Goal: Task Accomplishment & Management: Manage account settings

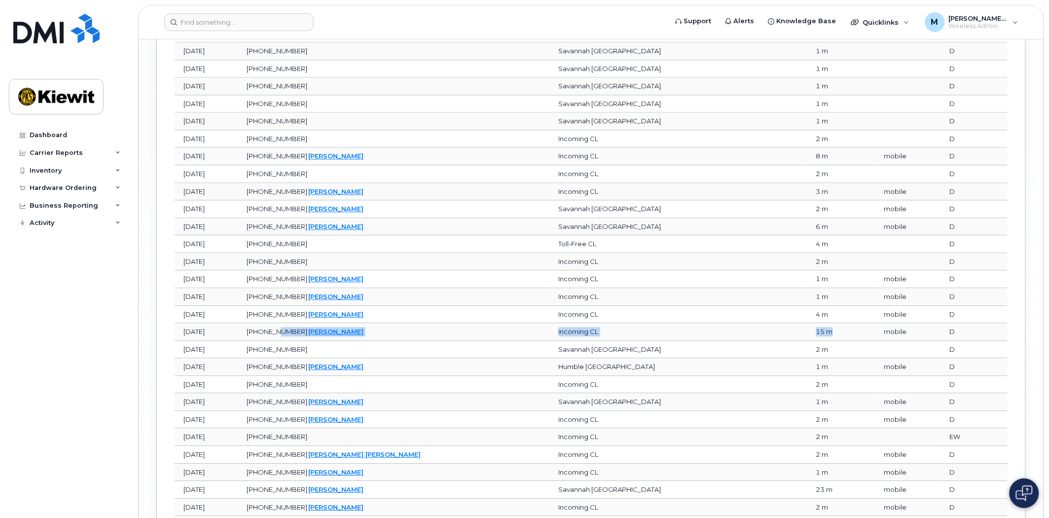
click at [344, 337] on tr "Jun 30, 2025 912-328-0213   DONALD WHITE Incoming CL 15 m mobile D" at bounding box center [591, 332] width 833 height 18
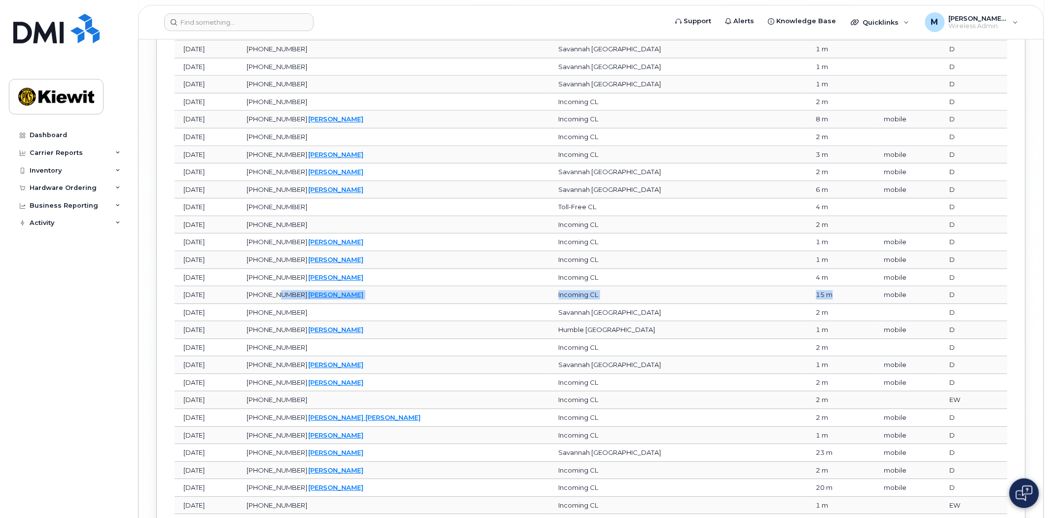
scroll to position [3615, 0]
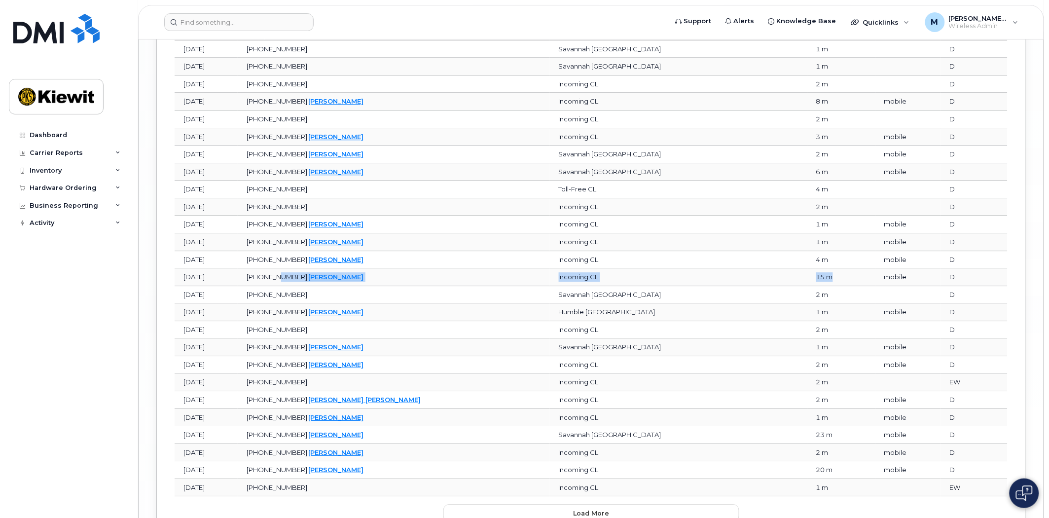
drag, startPoint x: 784, startPoint y: 441, endPoint x: 283, endPoint y: 445, distance: 500.9
click at [283, 444] on tr "Jun 30, 2025 912-328-0213   DONALD WHITE Savannah GA 23 m mobile D" at bounding box center [591, 435] width 833 height 18
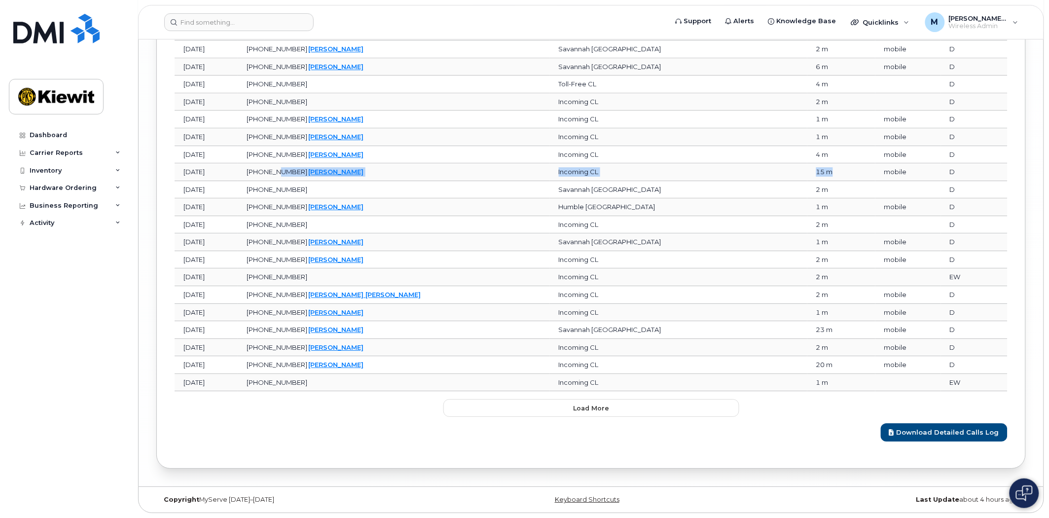
scroll to position [3729, 0]
drag, startPoint x: 794, startPoint y: 362, endPoint x: 210, endPoint y: 357, distance: 584.2
click at [210, 357] on tr "Jun 30, 2025 912-328-0213   DONALD WHITE Incoming CL 20 m mobile D" at bounding box center [591, 365] width 833 height 18
click at [569, 410] on button "Load more" at bounding box center [591, 408] width 296 height 18
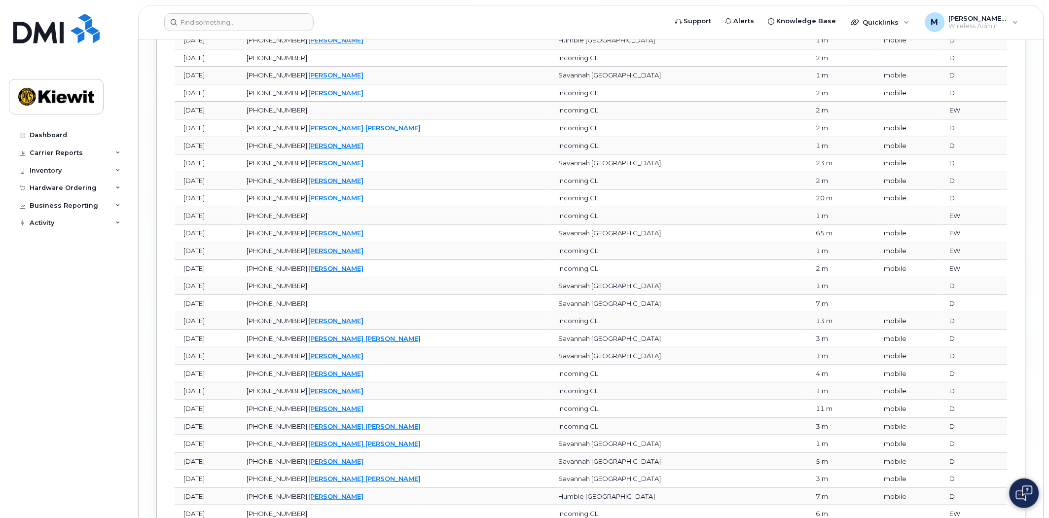
scroll to position [3893, 0]
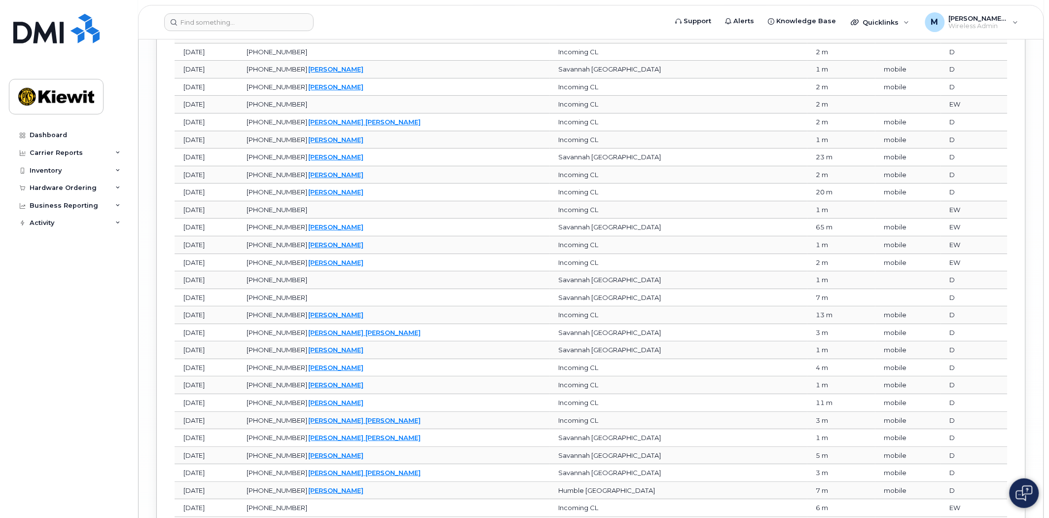
drag, startPoint x: 796, startPoint y: 234, endPoint x: 248, endPoint y: 237, distance: 547.7
click at [248, 236] on tr "Jul 01, 2025 912-328-0213   DONALD WHITE Savannah GA 65 m mobile EW" at bounding box center [591, 227] width 833 height 18
drag, startPoint x: 785, startPoint y: 321, endPoint x: 293, endPoint y: 324, distance: 491.5
click at [293, 324] on tr "Jul 01, 2025 912-328-0213   DONALD WHITE Incoming CL 13 m mobile D" at bounding box center [591, 315] width 833 height 18
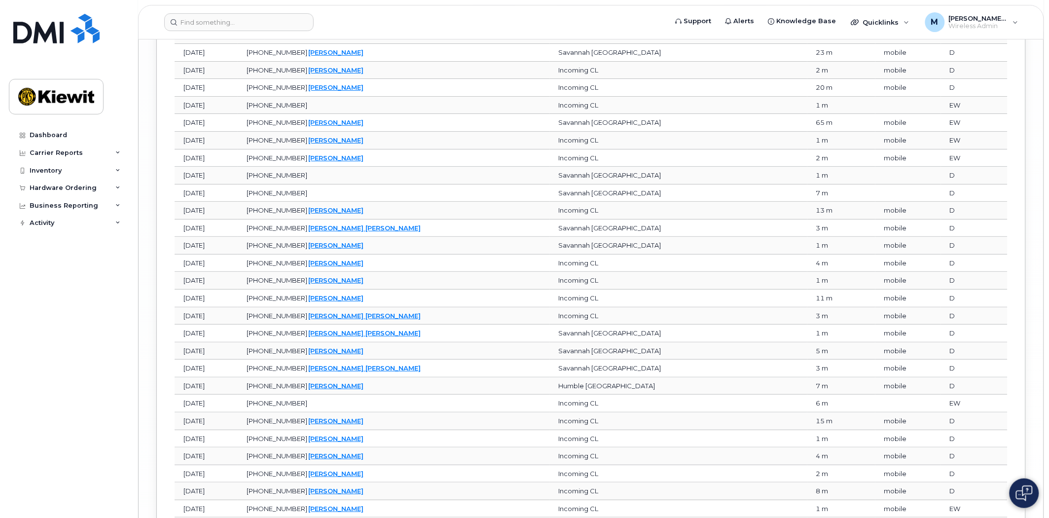
scroll to position [4002, 0]
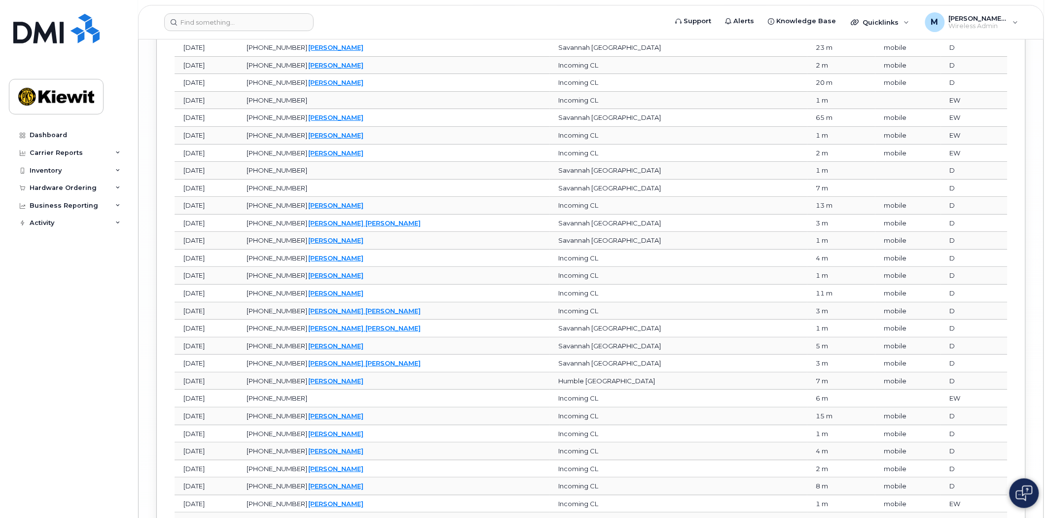
drag, startPoint x: 794, startPoint y: 422, endPoint x: 251, endPoint y: 424, distance: 542.8
click at [251, 424] on tr "Jul 01, 2025 912-328-0213   DONALD WHITE Incoming CL 15 m mobile D" at bounding box center [591, 416] width 833 height 18
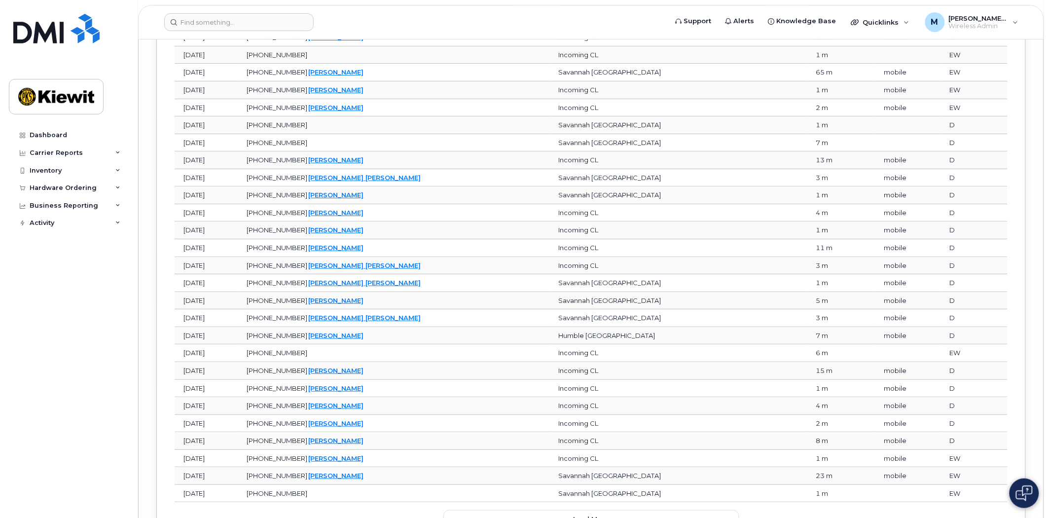
scroll to position [4112, 0]
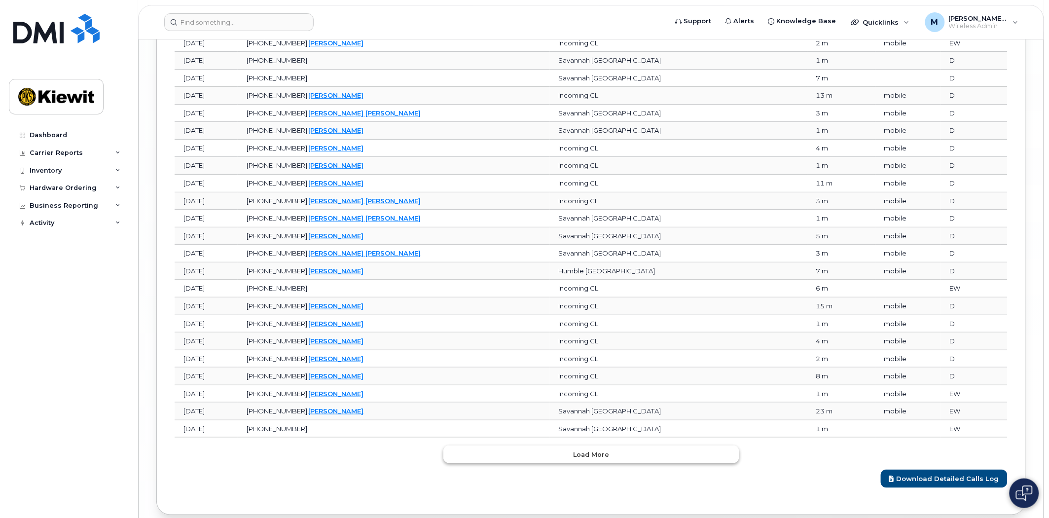
click at [550, 462] on button "Load more" at bounding box center [591, 454] width 296 height 18
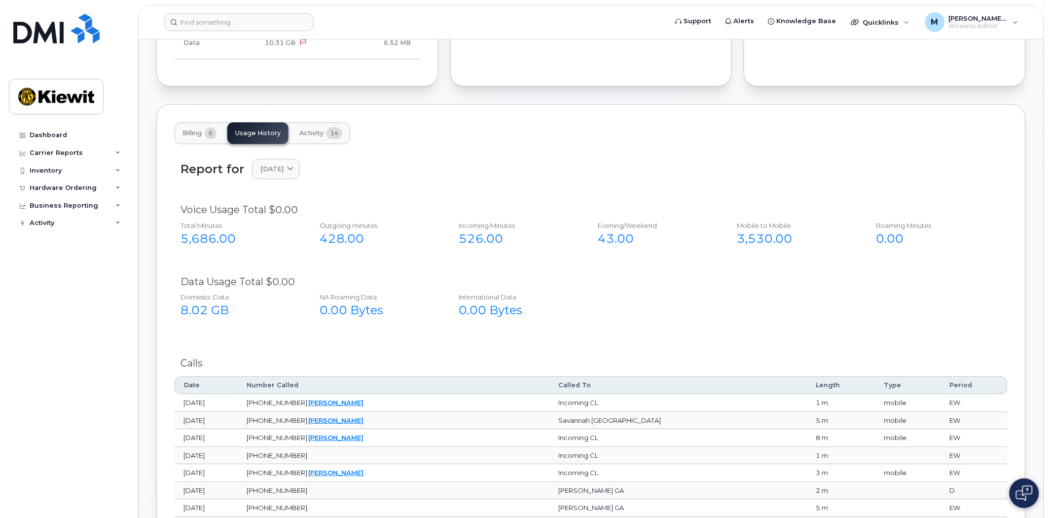
scroll to position [1211, 0]
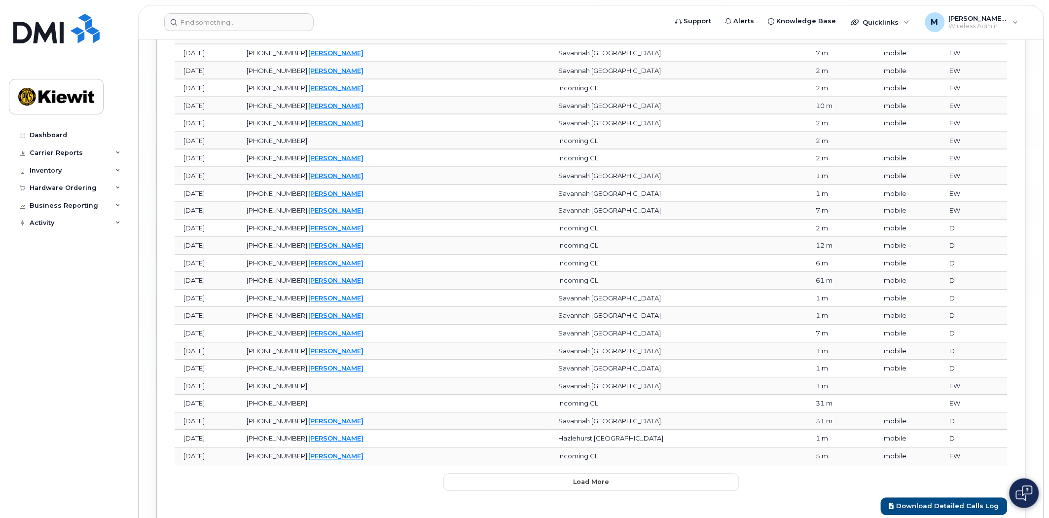
scroll to position [4607, 0]
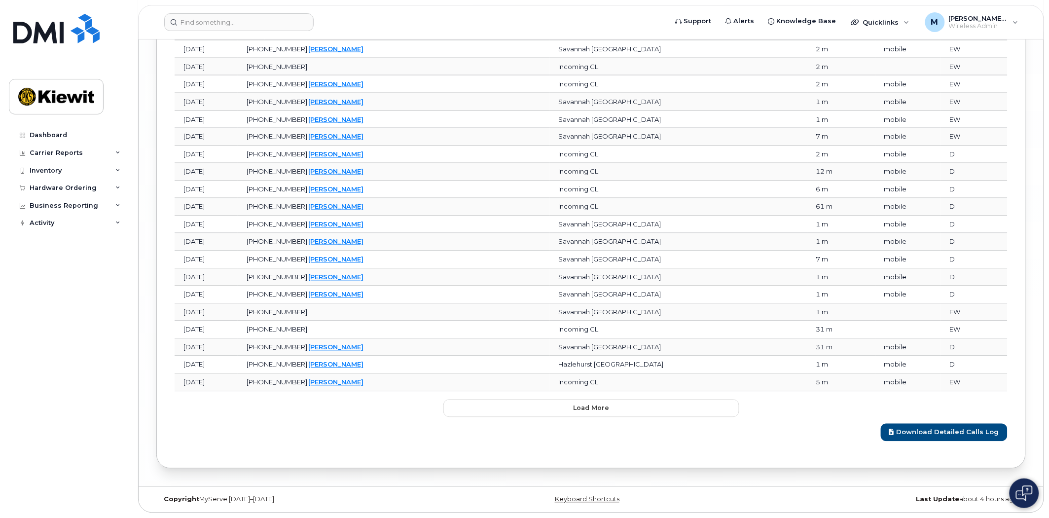
click at [594, 407] on span "Load more" at bounding box center [591, 407] width 36 height 9
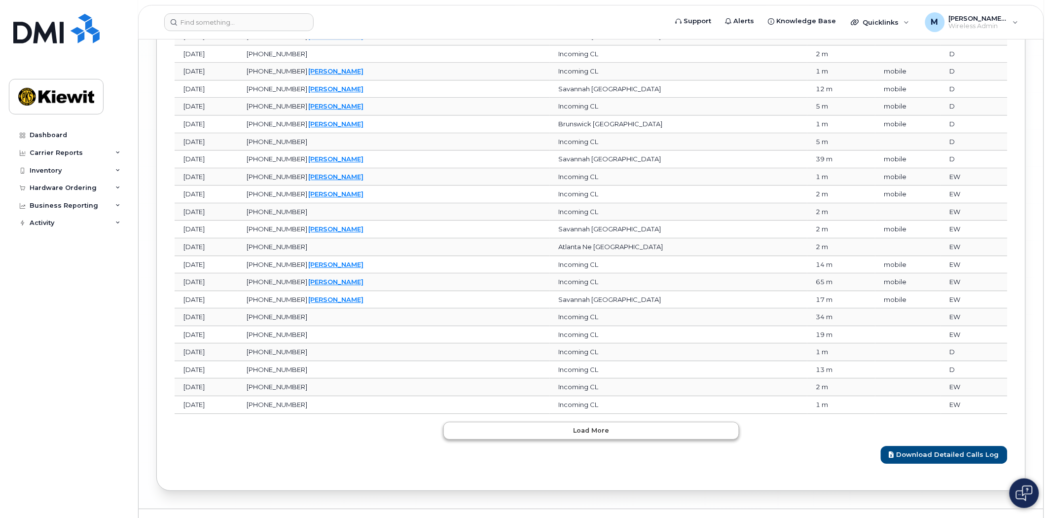
scroll to position [5047, 0]
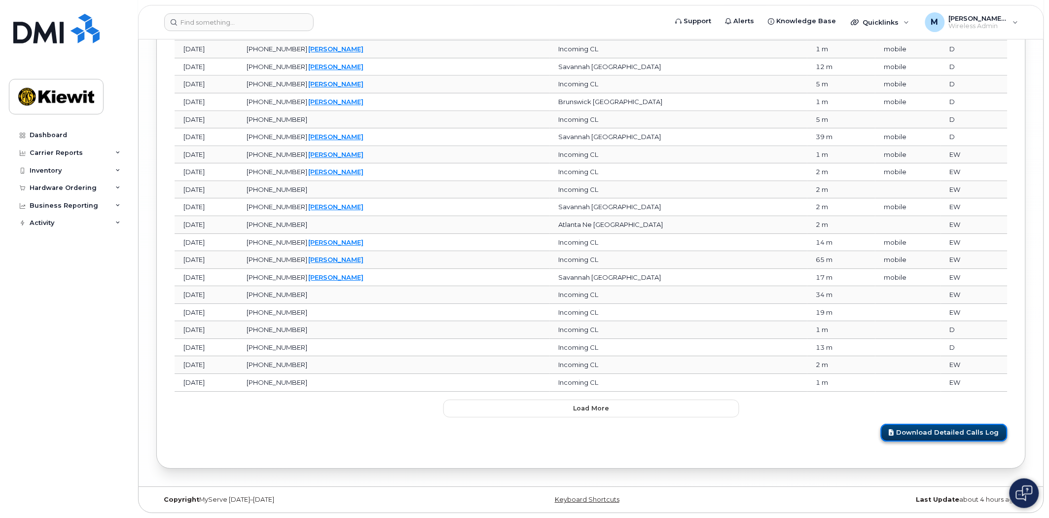
click at [949, 433] on link "Download Detailed Calls Log" at bounding box center [943, 432] width 127 height 18
click at [255, 23] on input at bounding box center [238, 22] width 149 height 18
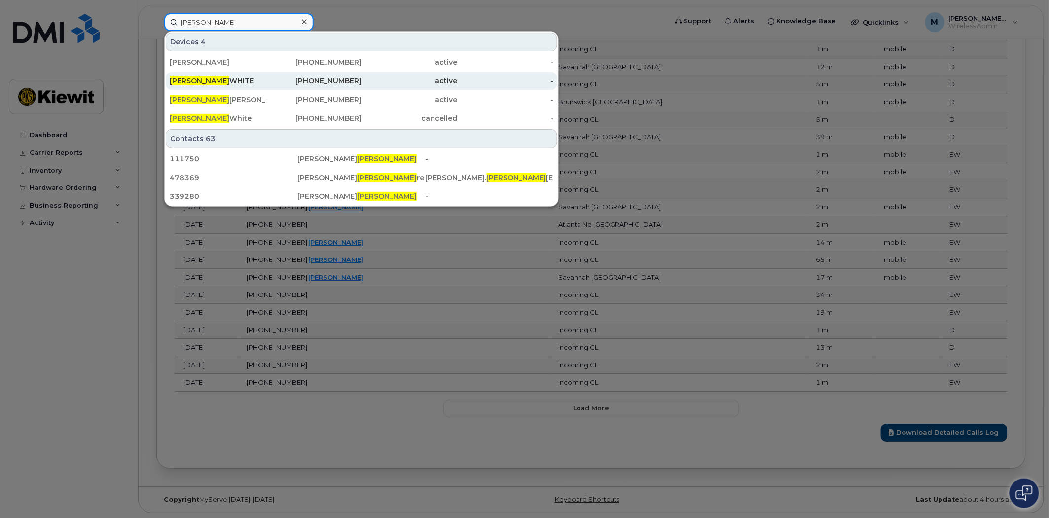
type input "lamar"
click at [238, 80] on div "LAMAR WHITE" at bounding box center [218, 81] width 96 height 10
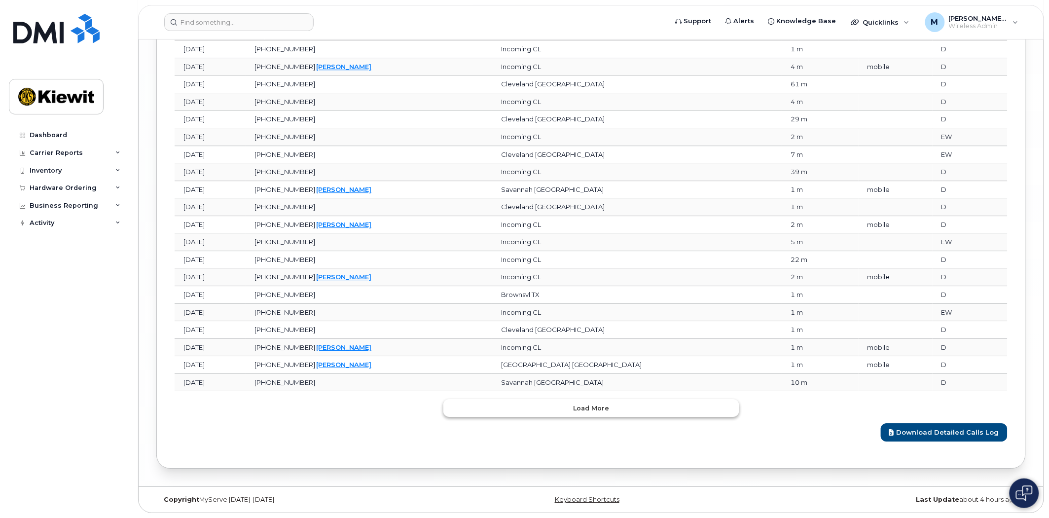
click at [545, 413] on button "Load more" at bounding box center [591, 408] width 296 height 18
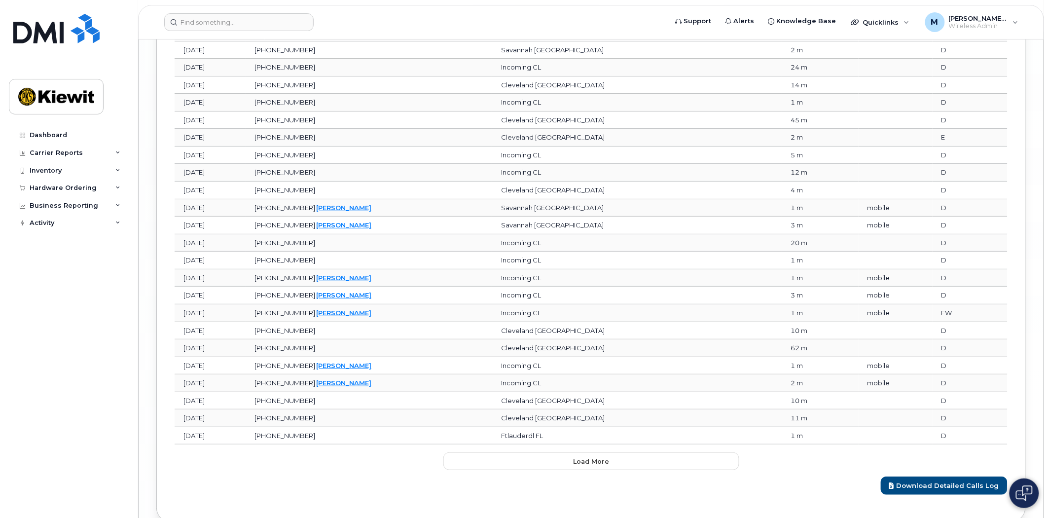
scroll to position [4025, 0]
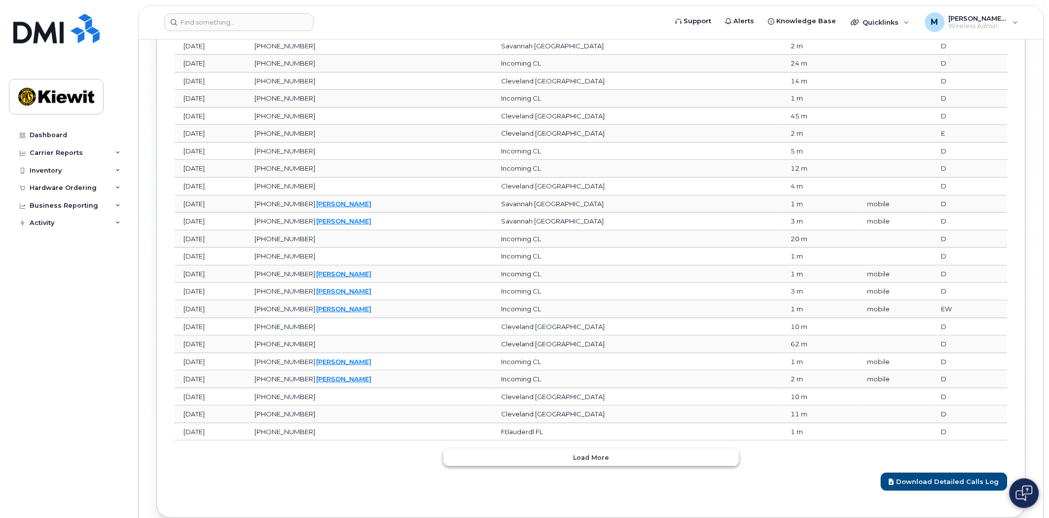
click at [563, 461] on button "Load more" at bounding box center [591, 457] width 296 height 18
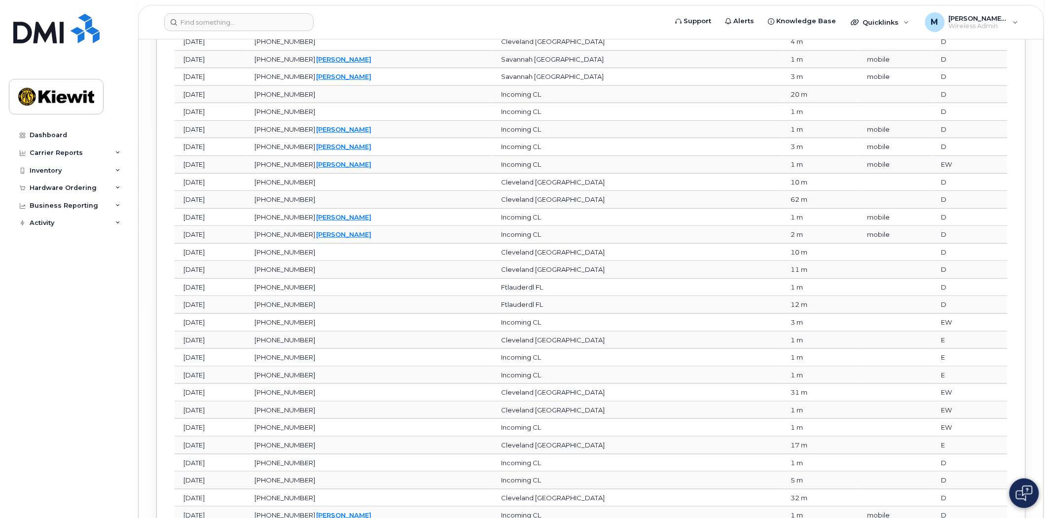
scroll to position [4464, 0]
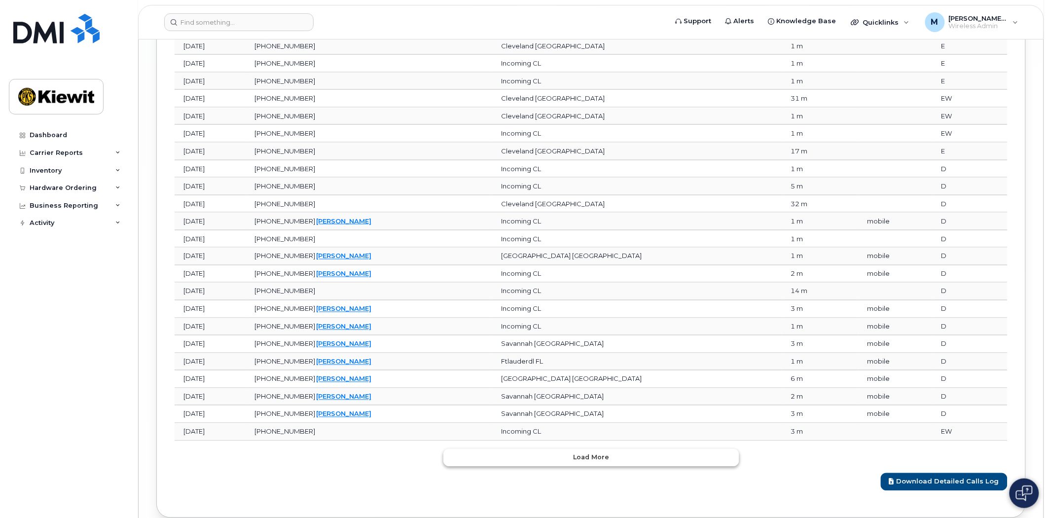
click at [585, 462] on span "Load more" at bounding box center [591, 457] width 36 height 9
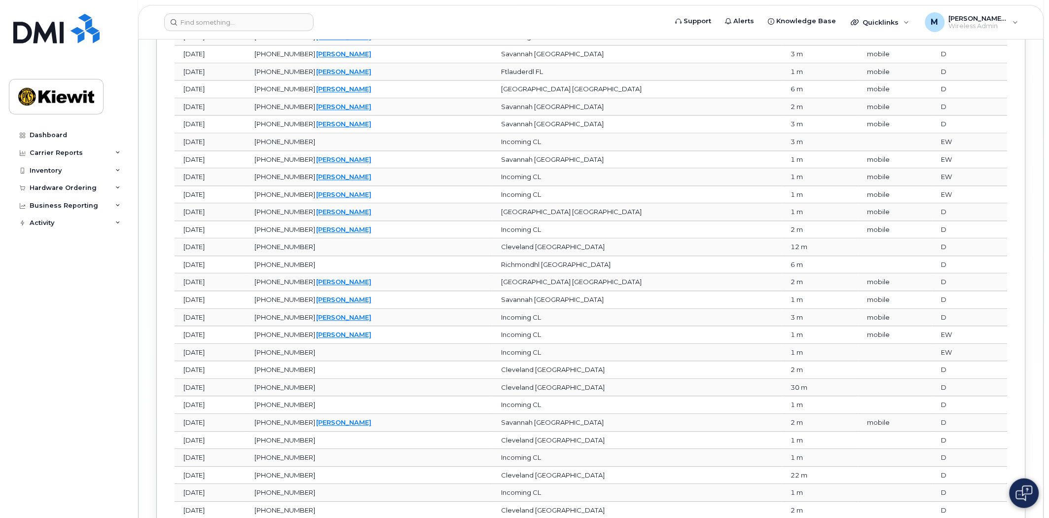
scroll to position [4902, 0]
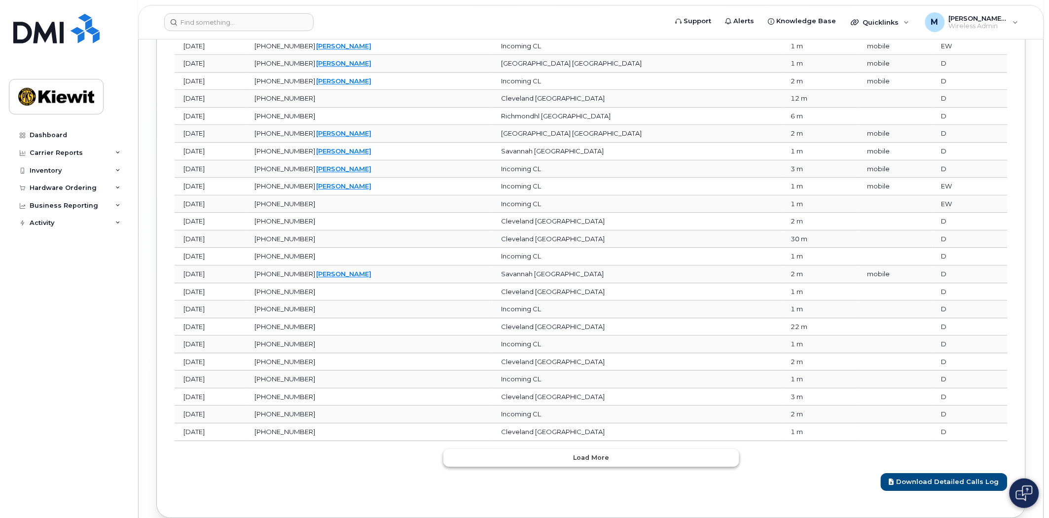
click at [554, 466] on button "Load more" at bounding box center [591, 458] width 296 height 18
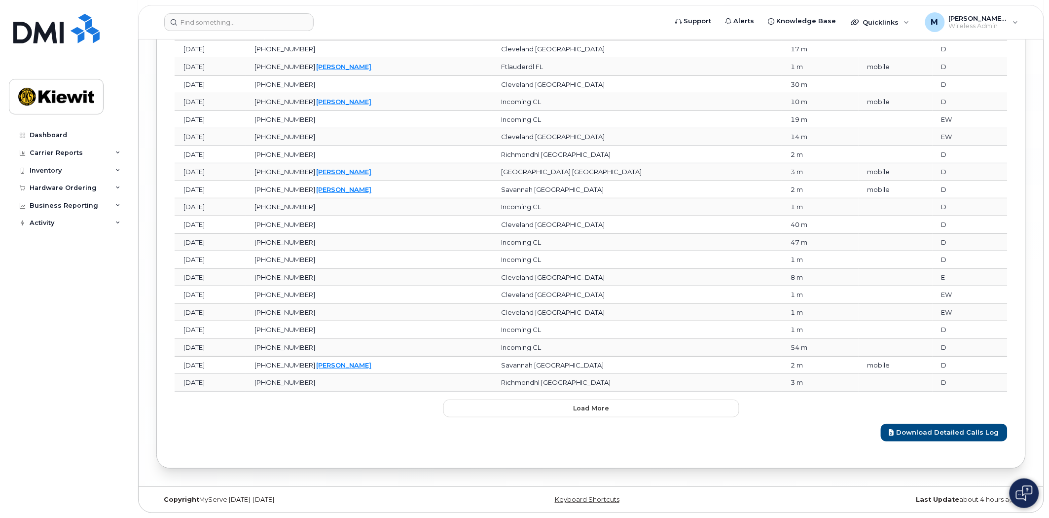
scroll to position [5402, 0]
click at [600, 414] on button "Load more" at bounding box center [591, 408] width 296 height 18
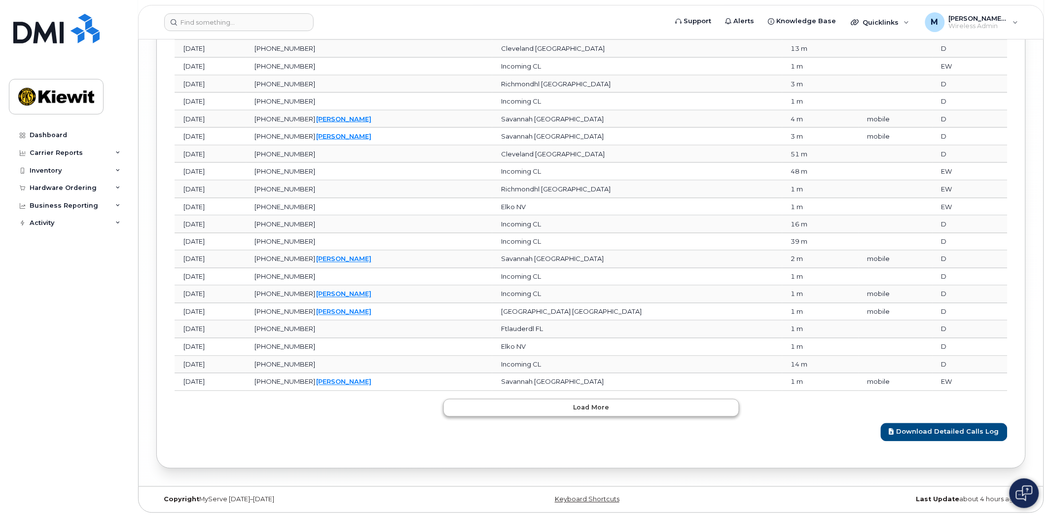
scroll to position [5842, 0]
click at [600, 408] on span "Load more" at bounding box center [591, 407] width 36 height 9
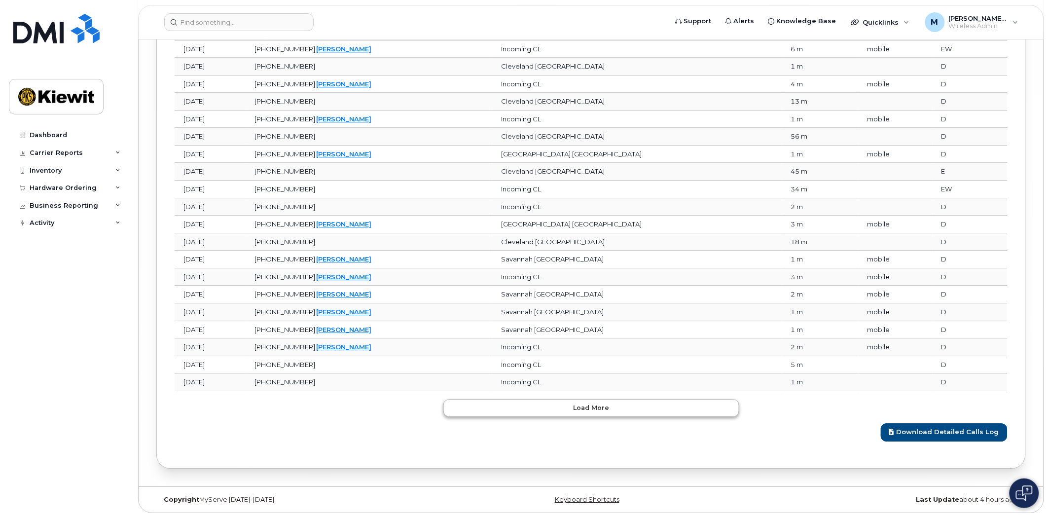
scroll to position [6280, 0]
click at [608, 412] on button "Load more" at bounding box center [591, 408] width 296 height 18
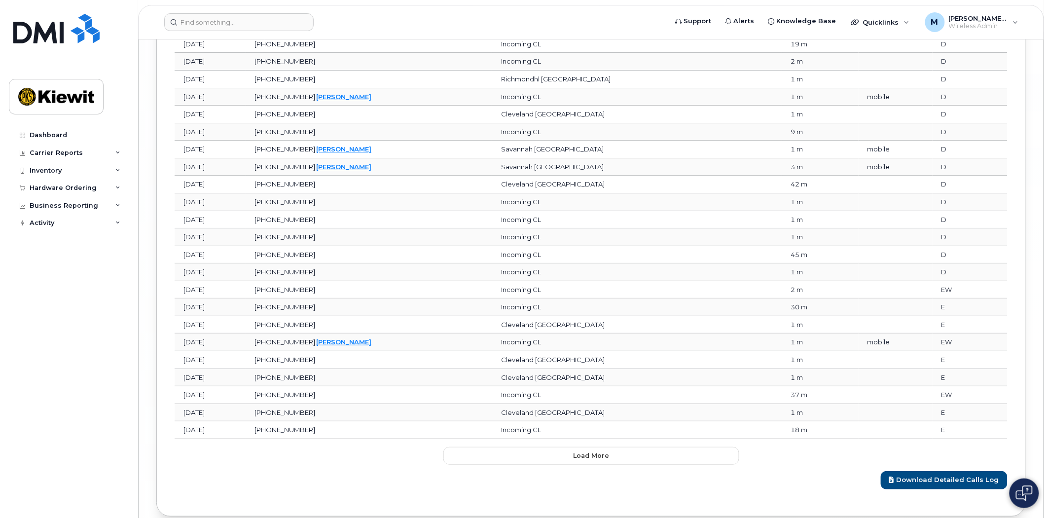
scroll to position [6663, 0]
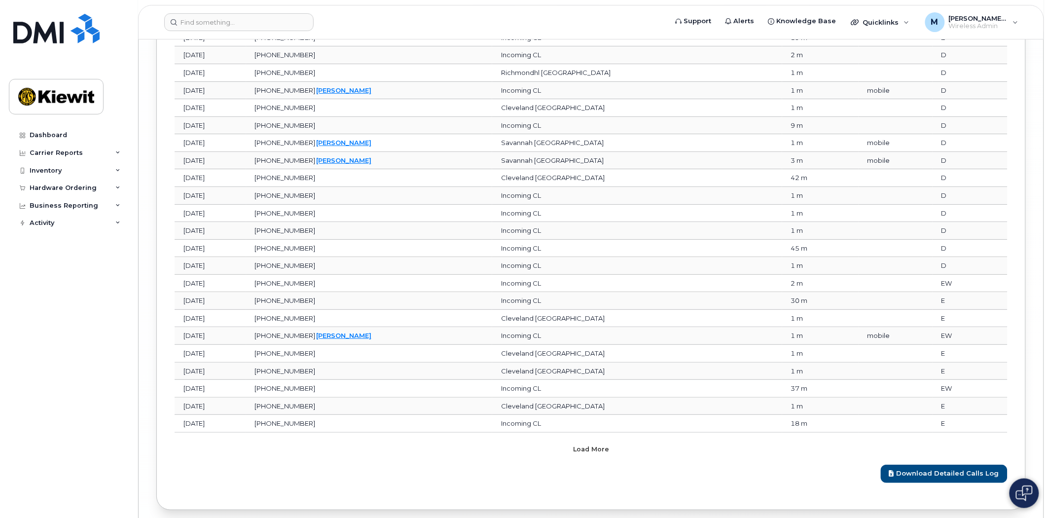
click at [590, 454] on span "Load more" at bounding box center [591, 448] width 36 height 9
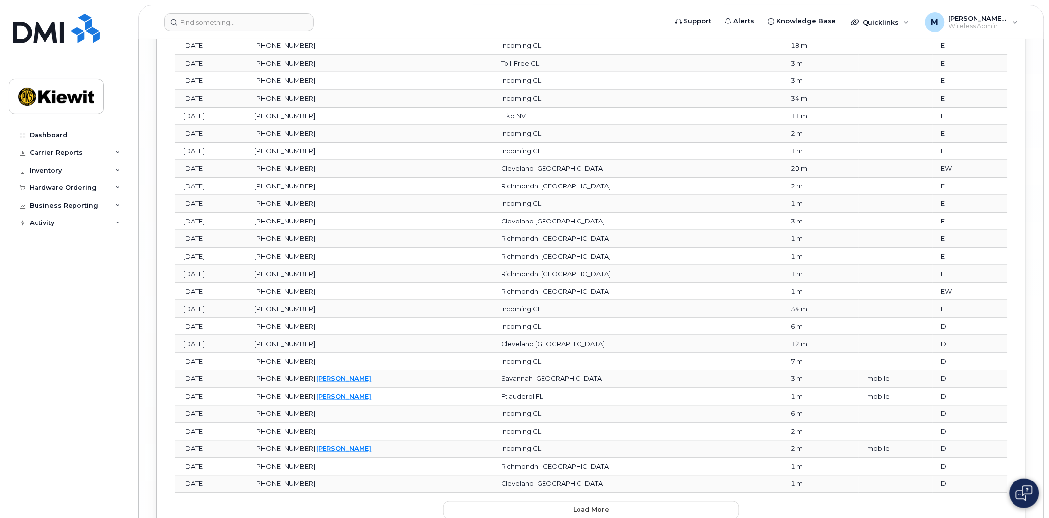
scroll to position [7160, 0]
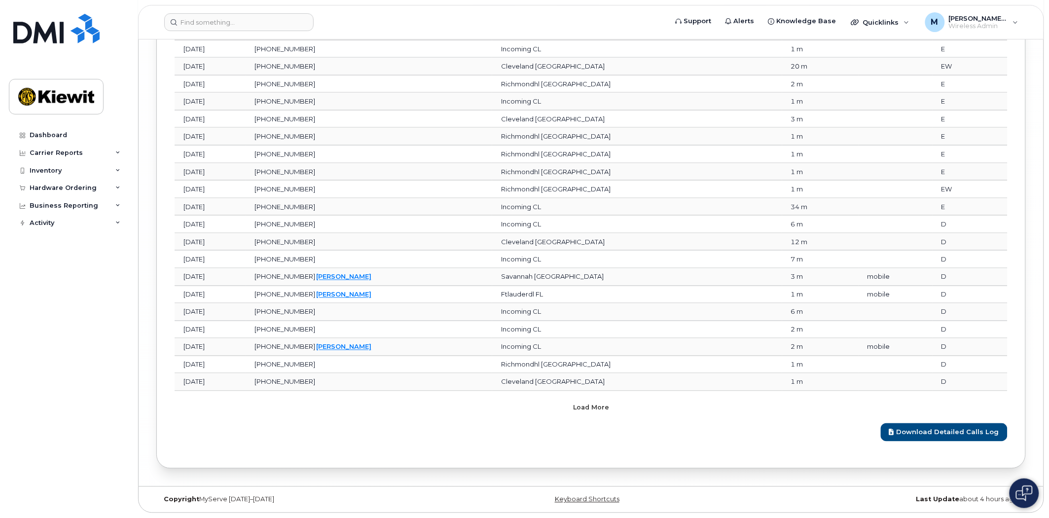
click at [531, 408] on button "Load more" at bounding box center [591, 408] width 296 height 18
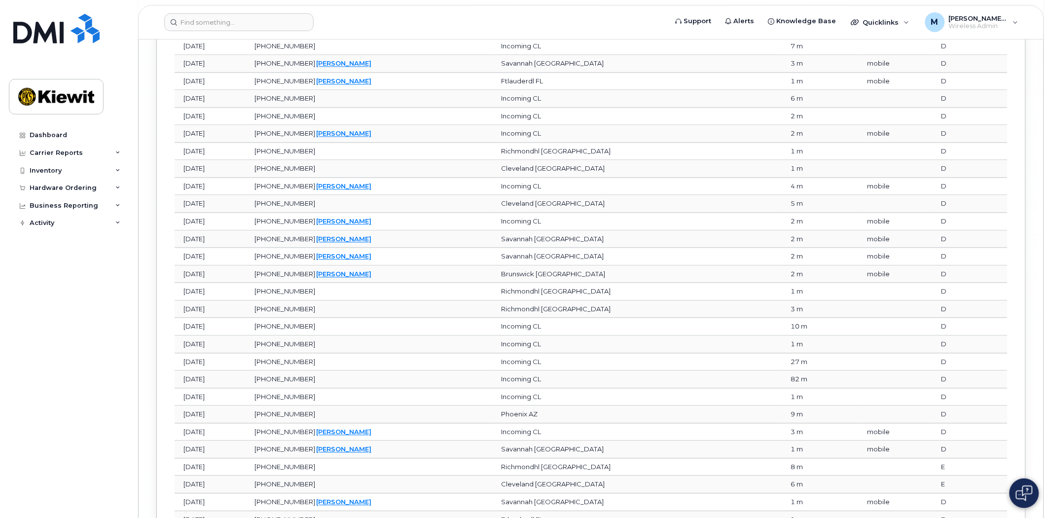
scroll to position [7489, 0]
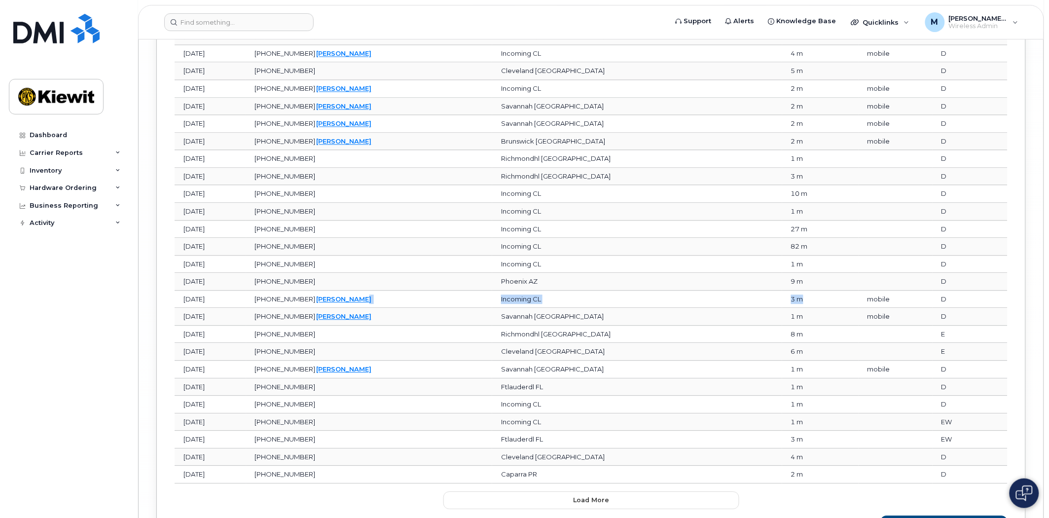
drag, startPoint x: 784, startPoint y: 318, endPoint x: 481, endPoint y: 320, distance: 303.2
click at [481, 308] on tr "[DATE][PHONE_NUMBER]   [PERSON_NAME] Incoming CL 3 m mobile D" at bounding box center [591, 299] width 833 height 18
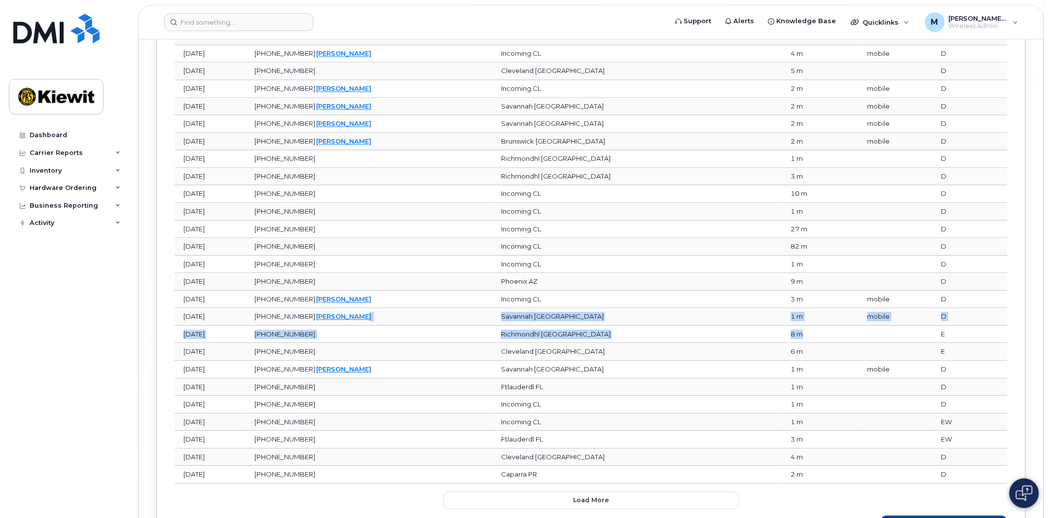
drag, startPoint x: 794, startPoint y: 344, endPoint x: 578, endPoint y: 329, distance: 216.4
click at [627, 343] on td "Richmondhl [GEOGRAPHIC_DATA]" at bounding box center [636, 334] width 289 height 18
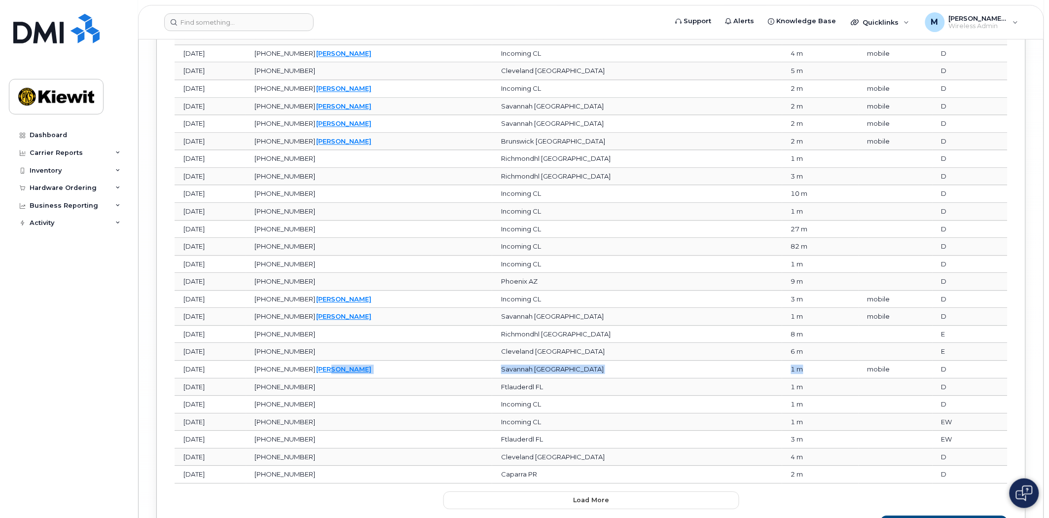
drag, startPoint x: 790, startPoint y: 387, endPoint x: 380, endPoint y: 393, distance: 410.2
click at [380, 378] on tr "[DATE][PHONE_NUMBER]   [PERSON_NAME] Savannah [GEOGRAPHIC_DATA] 1 m mobile D" at bounding box center [591, 369] width 833 height 18
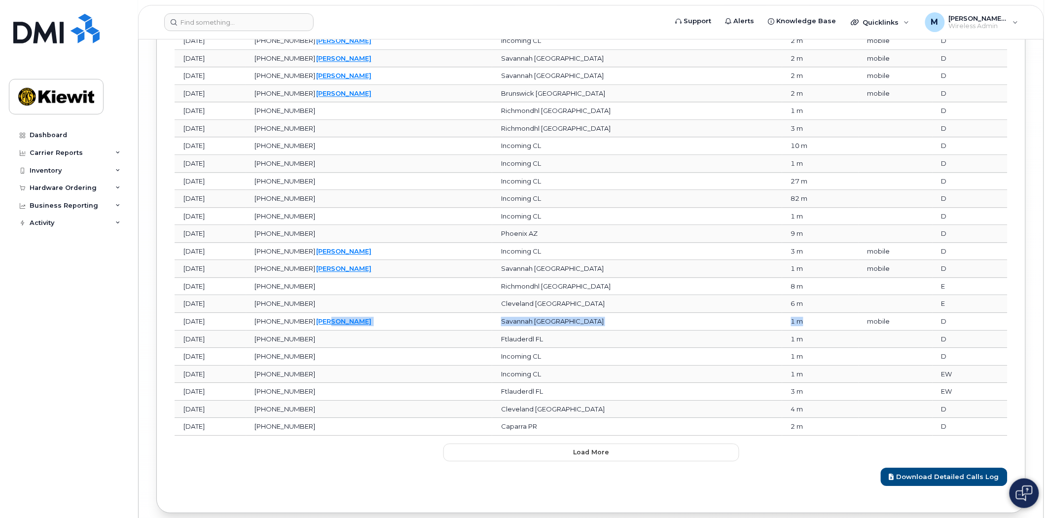
scroll to position [7600, 0]
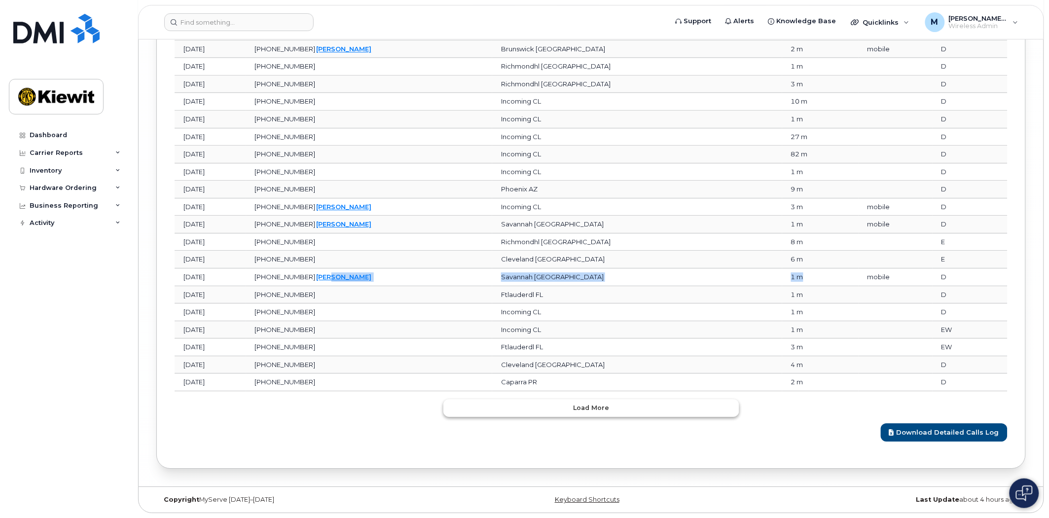
click at [587, 411] on span "Load more" at bounding box center [591, 407] width 36 height 9
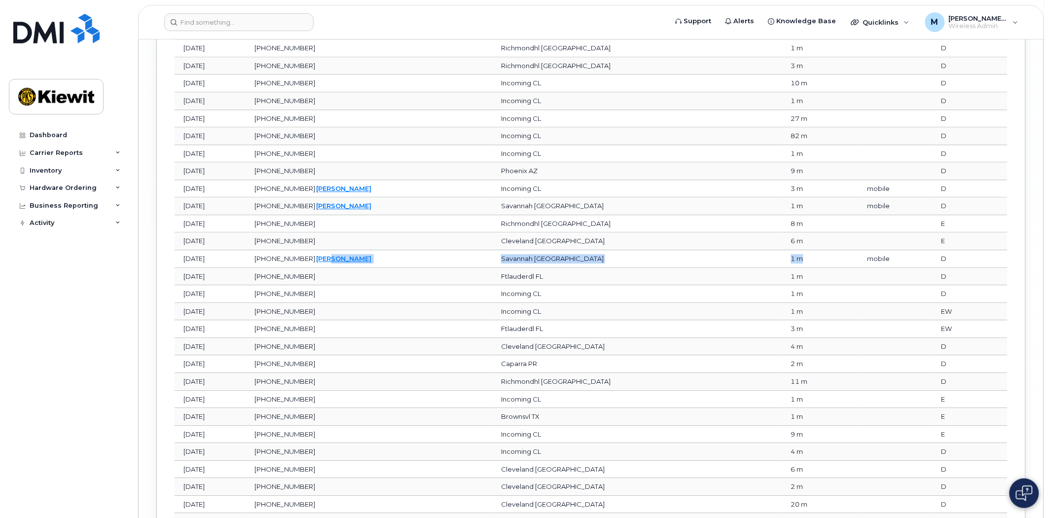
scroll to position [7874, 0]
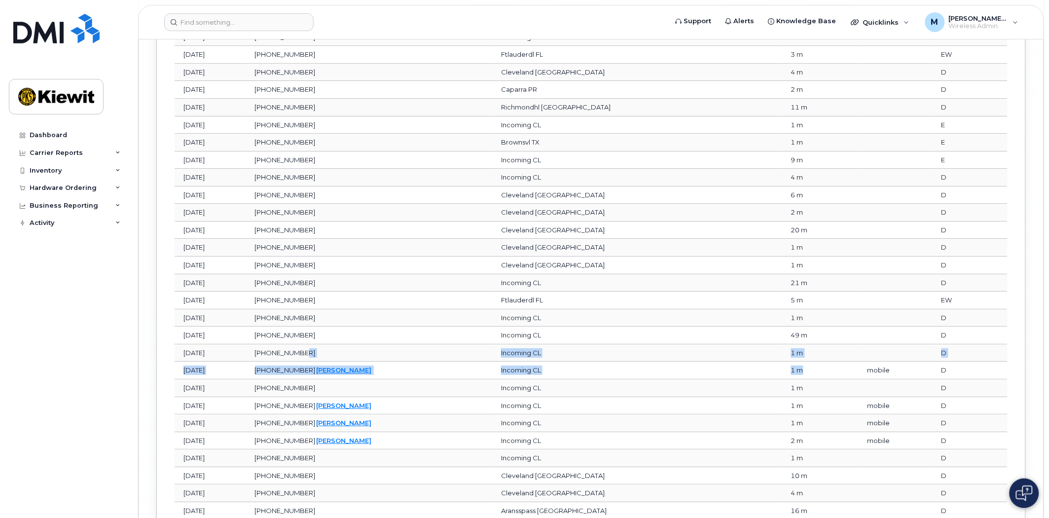
drag, startPoint x: 560, startPoint y: 378, endPoint x: 490, endPoint y: 371, distance: 70.3
drag, startPoint x: 713, startPoint y: 436, endPoint x: 432, endPoint y: 435, distance: 281.0
click at [432, 432] on tr "[DATE][PHONE_NUMBER]   [PERSON_NAME] Incoming CL 1 m mobile D" at bounding box center [591, 423] width 833 height 18
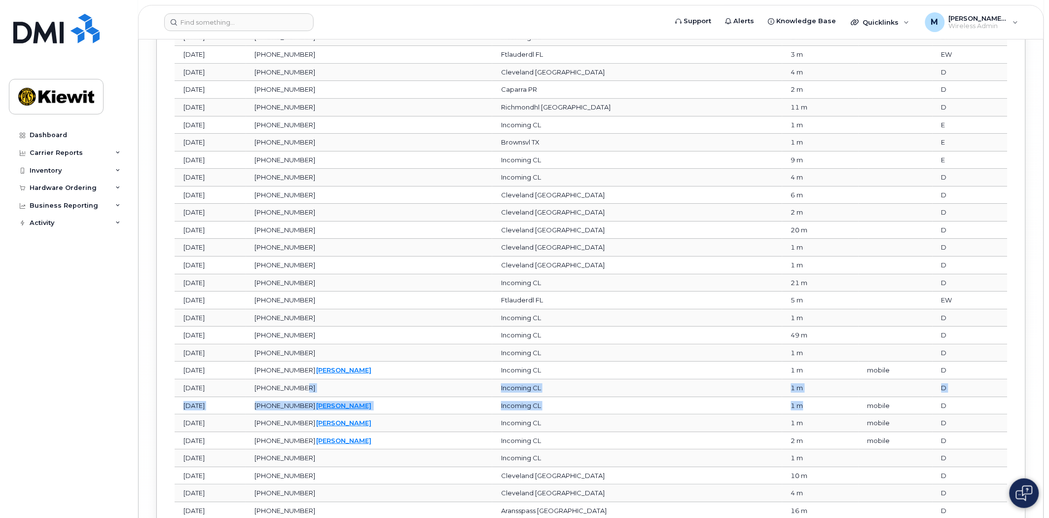
drag, startPoint x: 790, startPoint y: 422, endPoint x: 463, endPoint y: 411, distance: 326.5
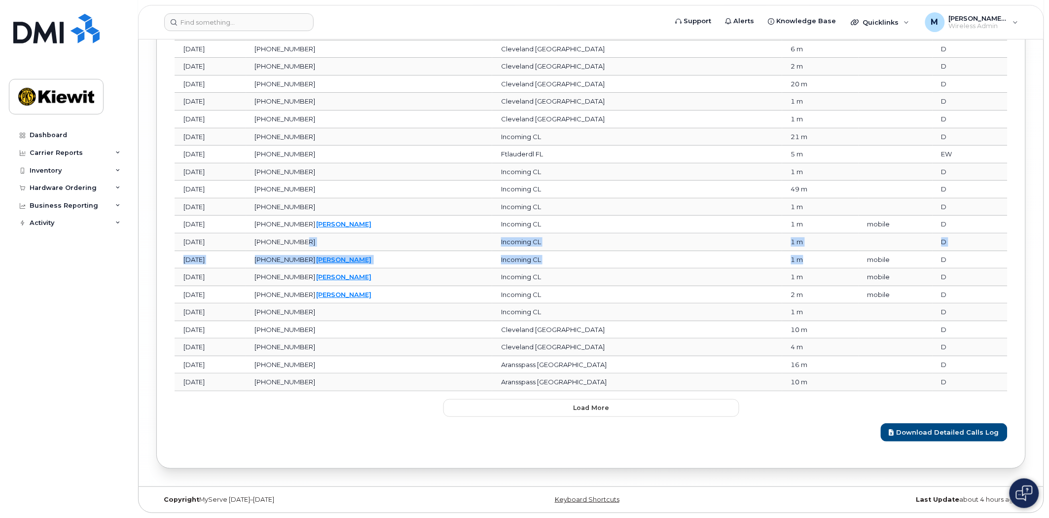
scroll to position [8038, 0]
click at [596, 415] on button "Load more" at bounding box center [591, 408] width 296 height 18
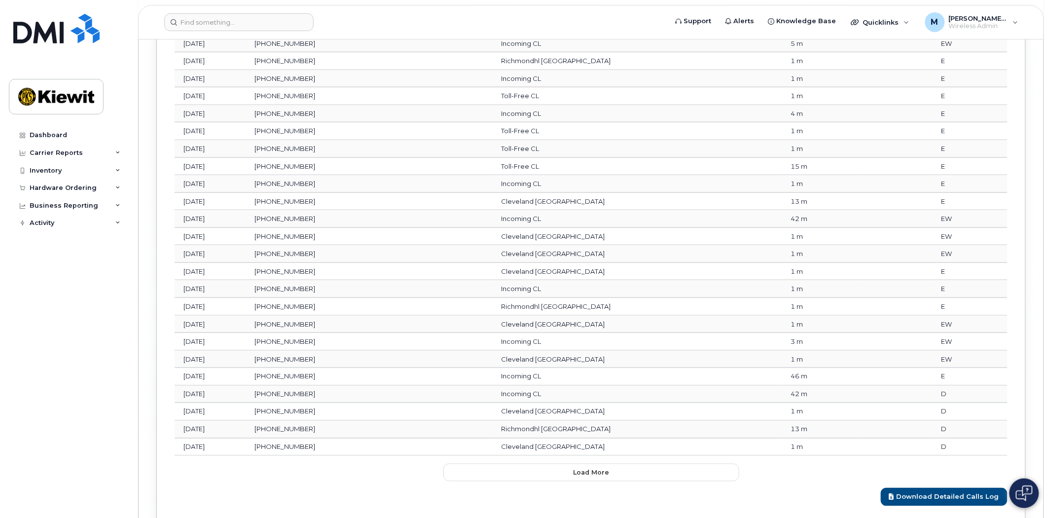
scroll to position [8479, 0]
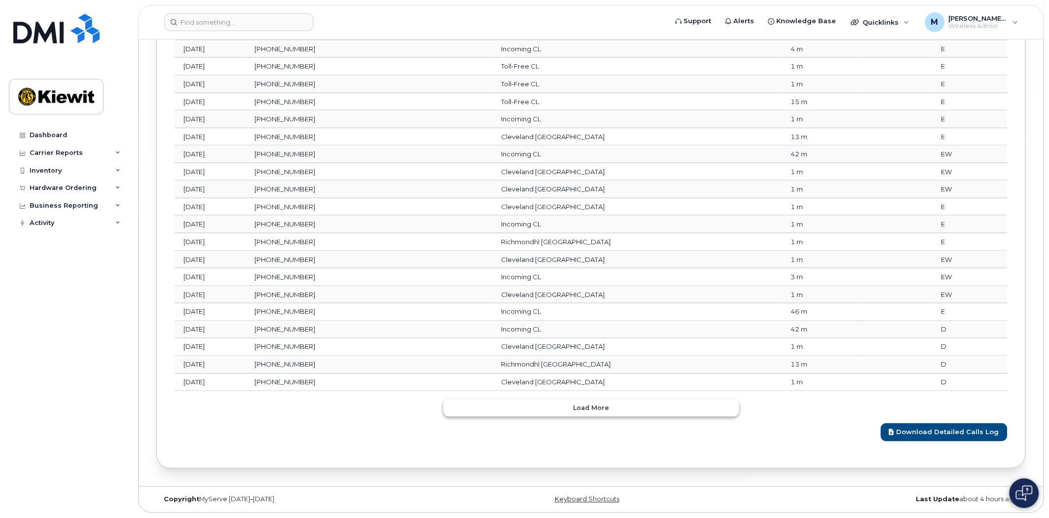
click at [605, 407] on span "Load more" at bounding box center [591, 407] width 36 height 9
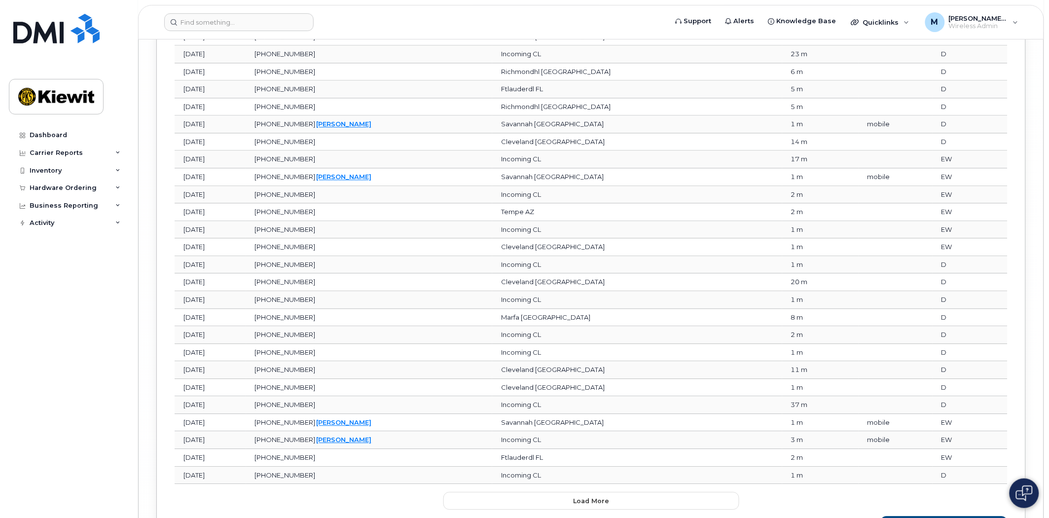
scroll to position [8919, 0]
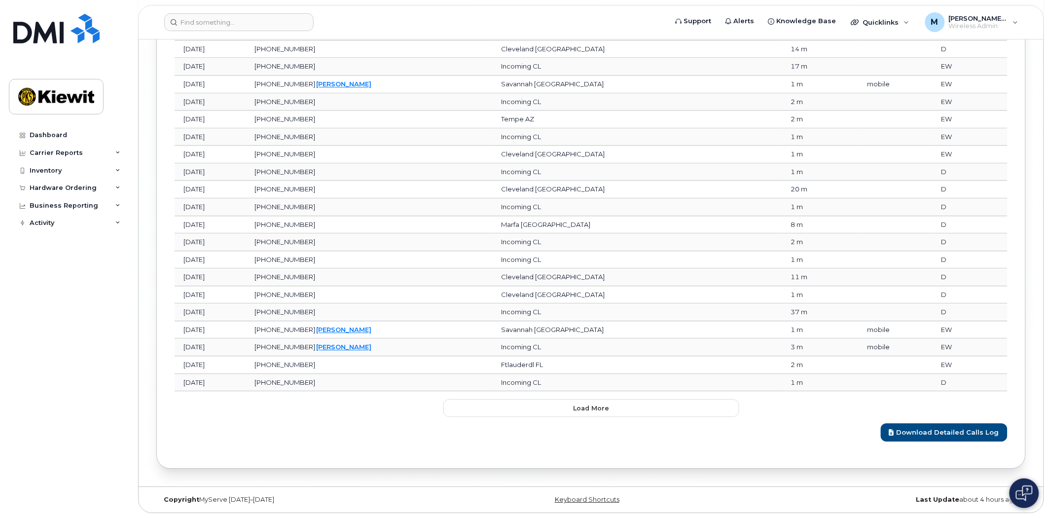
click at [595, 410] on span "Load more" at bounding box center [591, 407] width 36 height 9
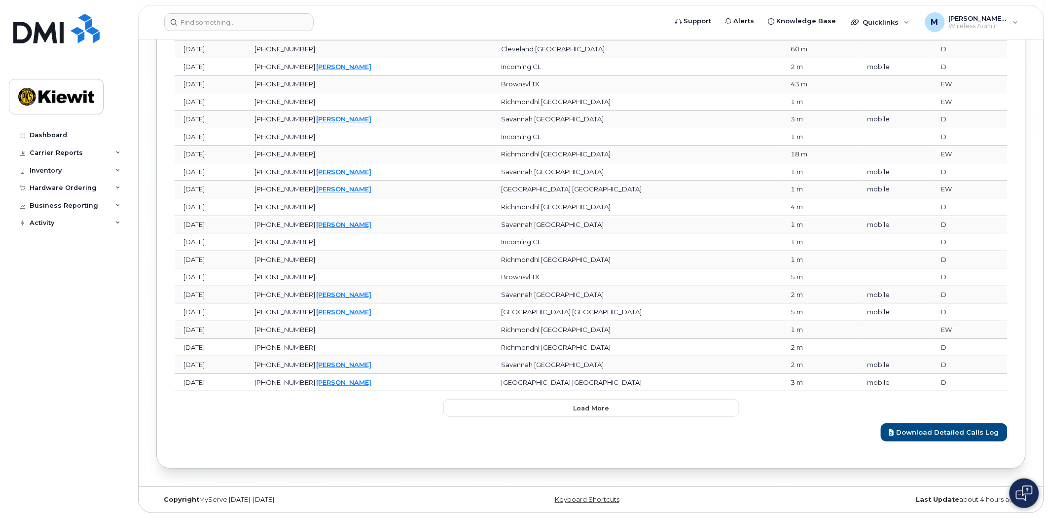
scroll to position [9358, 0]
